Goal: Find specific page/section: Find specific page/section

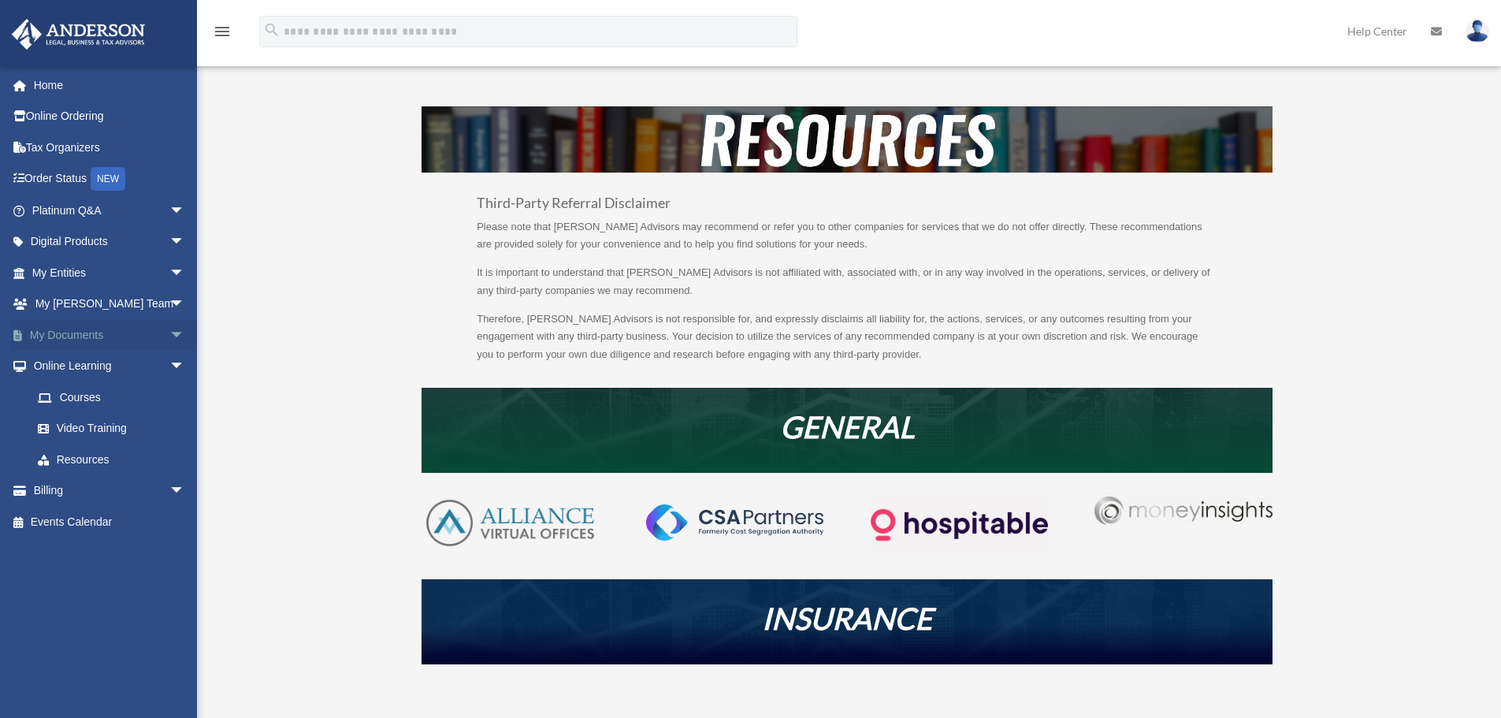
click at [169, 334] on span "arrow_drop_down" at bounding box center [185, 335] width 32 height 32
click at [79, 362] on link "Box" at bounding box center [115, 367] width 187 height 32
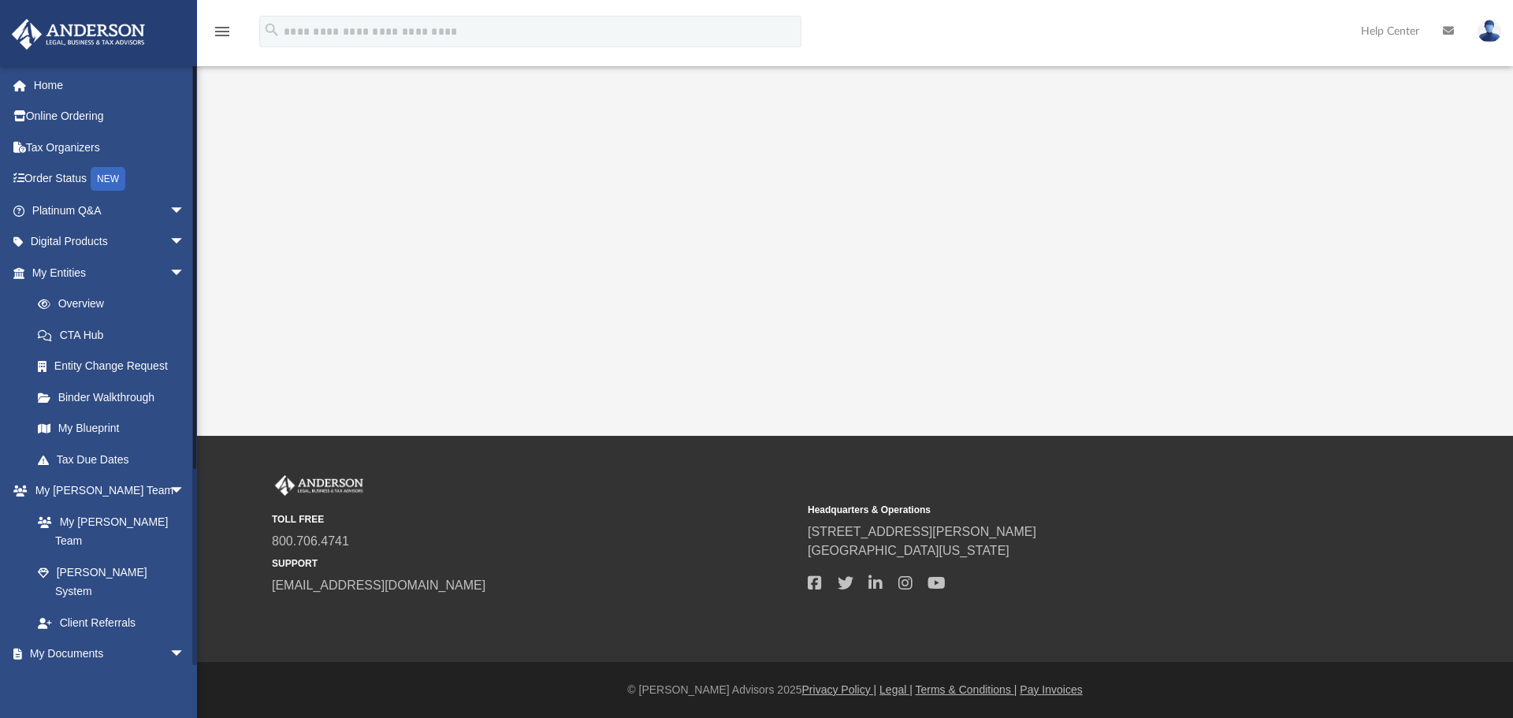
click at [55, 680] on span at bounding box center [51, 685] width 10 height 11
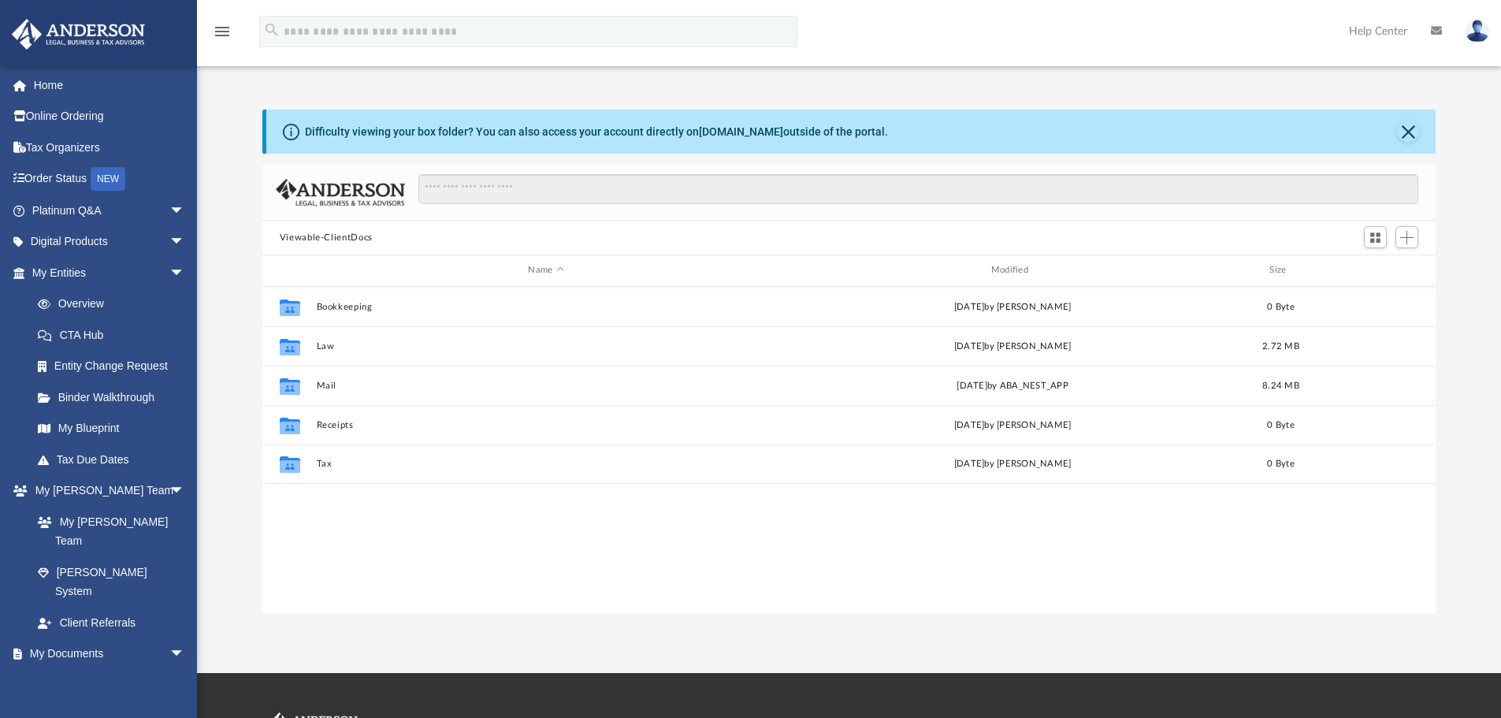
scroll to position [347, 1162]
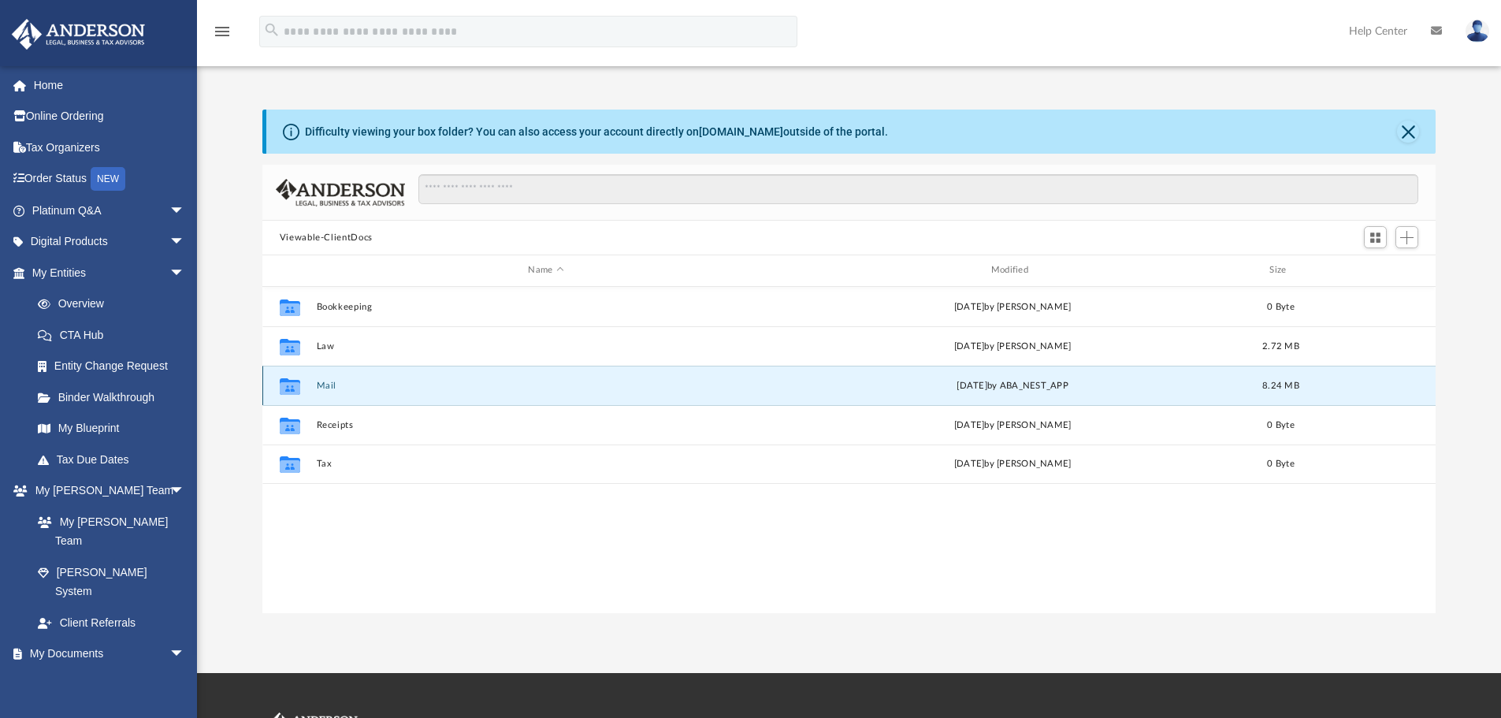
click at [318, 389] on button "Mail" at bounding box center [545, 386] width 459 height 10
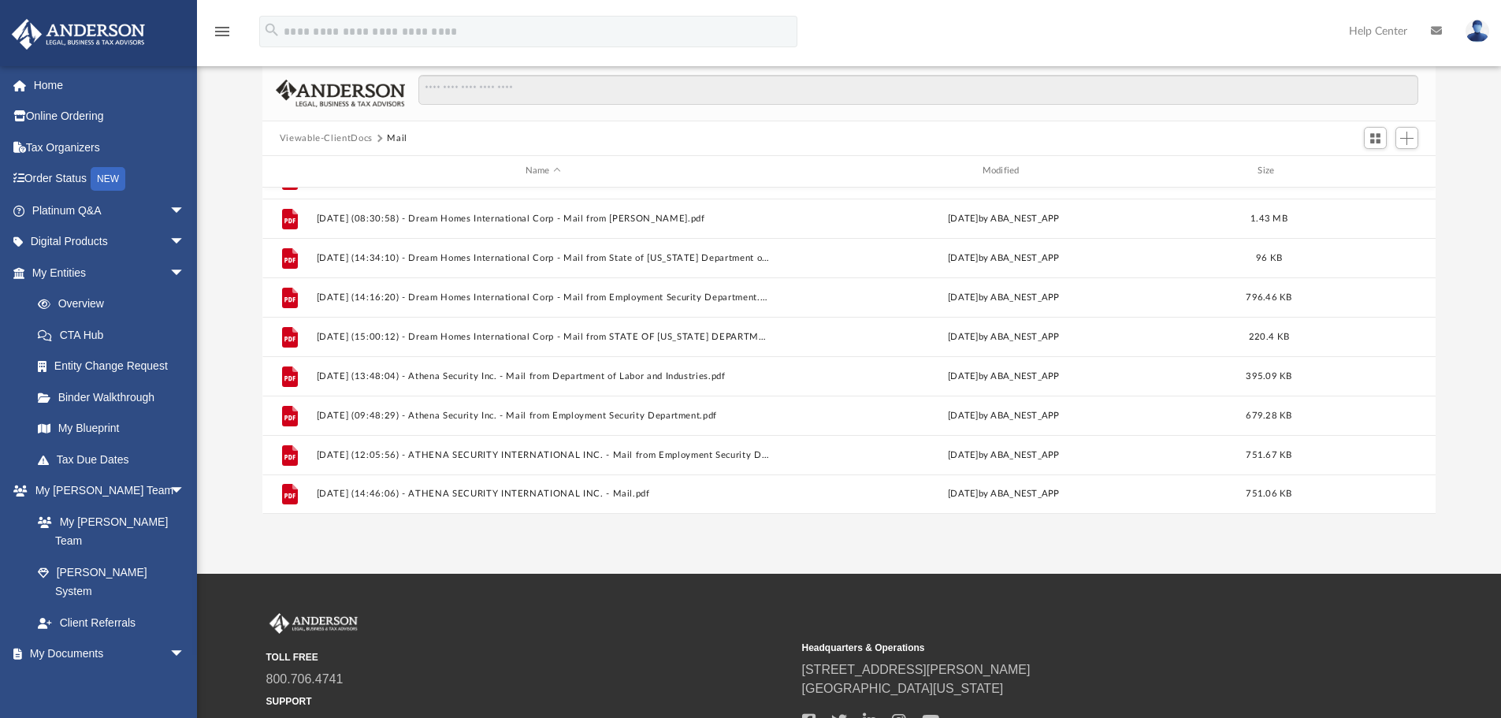
scroll to position [210, 0]
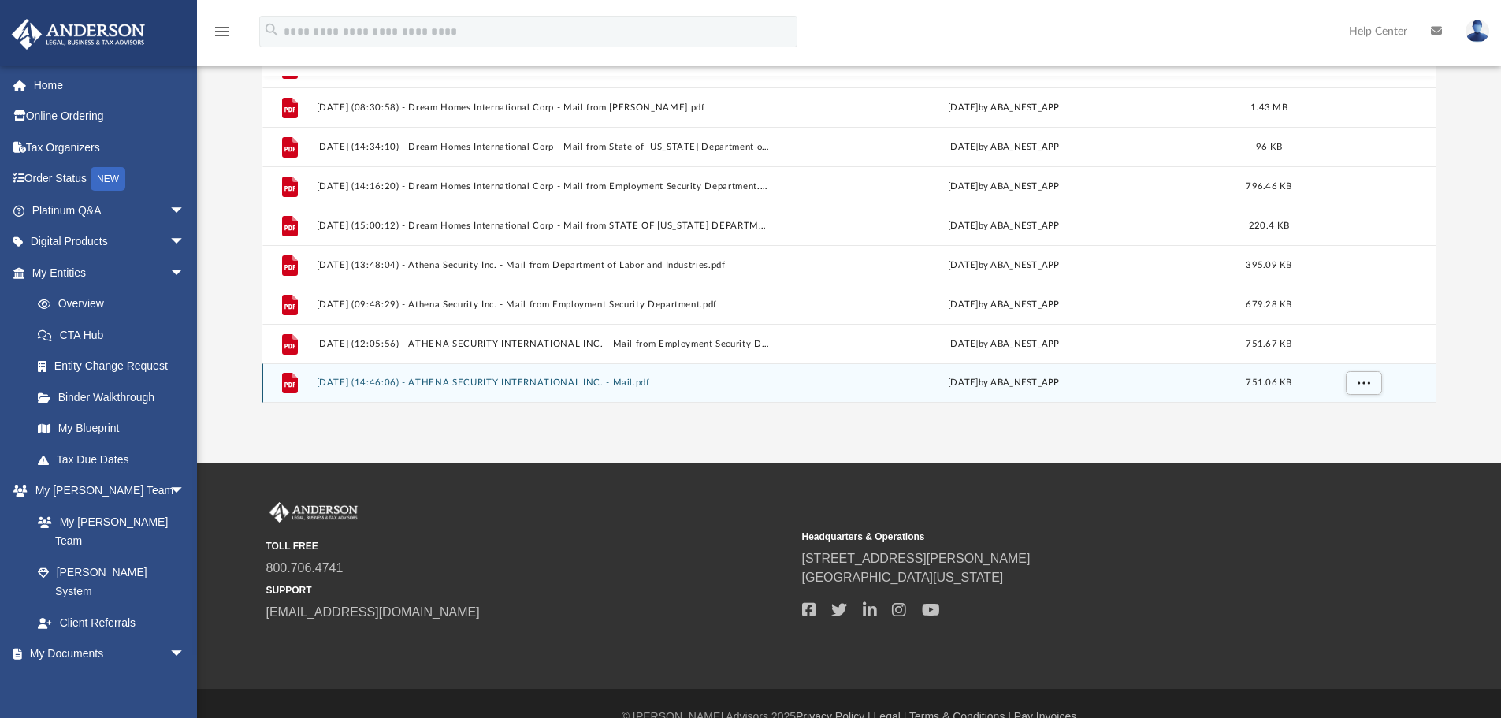
click at [550, 381] on button "[DATE] (14:46:06) - ATHENA SECURITY INTERNATIONAL INC. - Mail.pdf" at bounding box center [543, 382] width 454 height 10
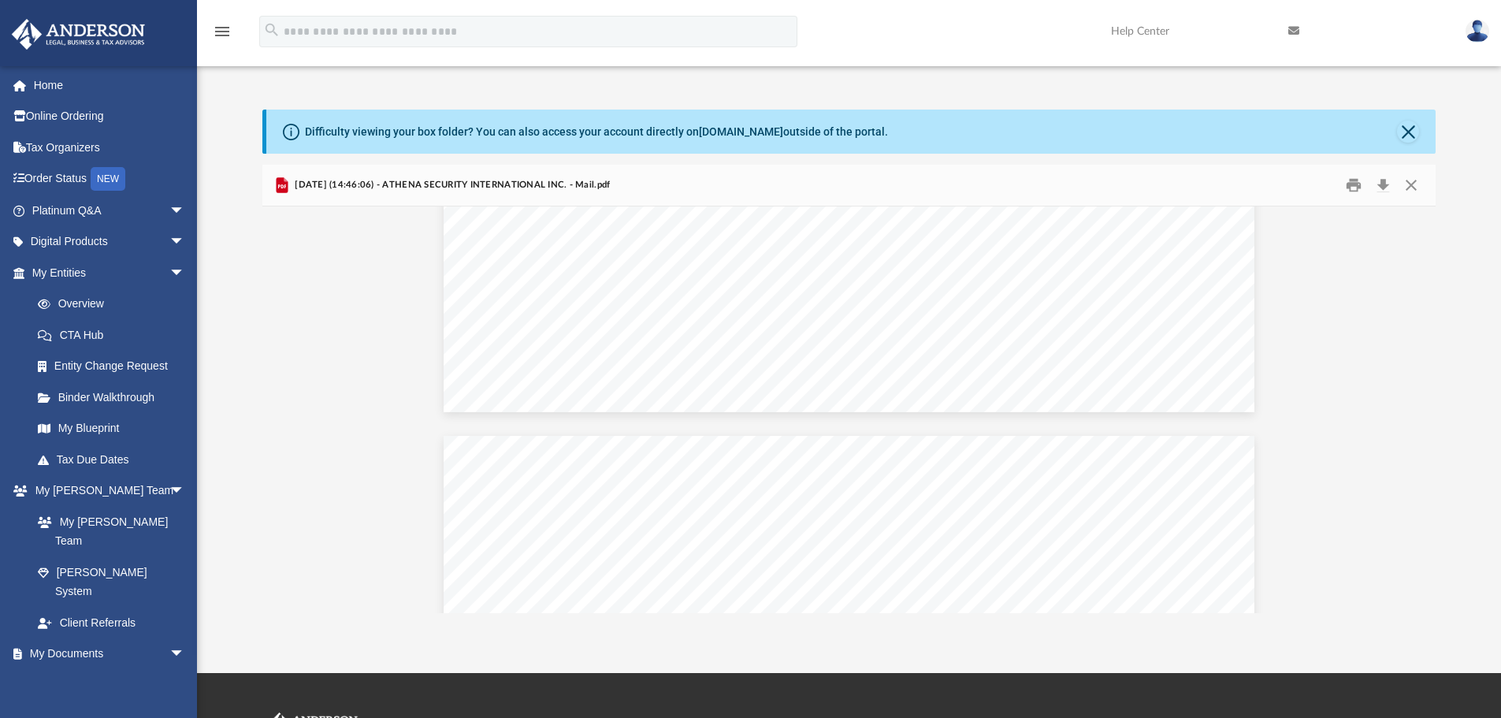
scroll to position [946, 0]
